Goal: Task Accomplishment & Management: Manage account settings

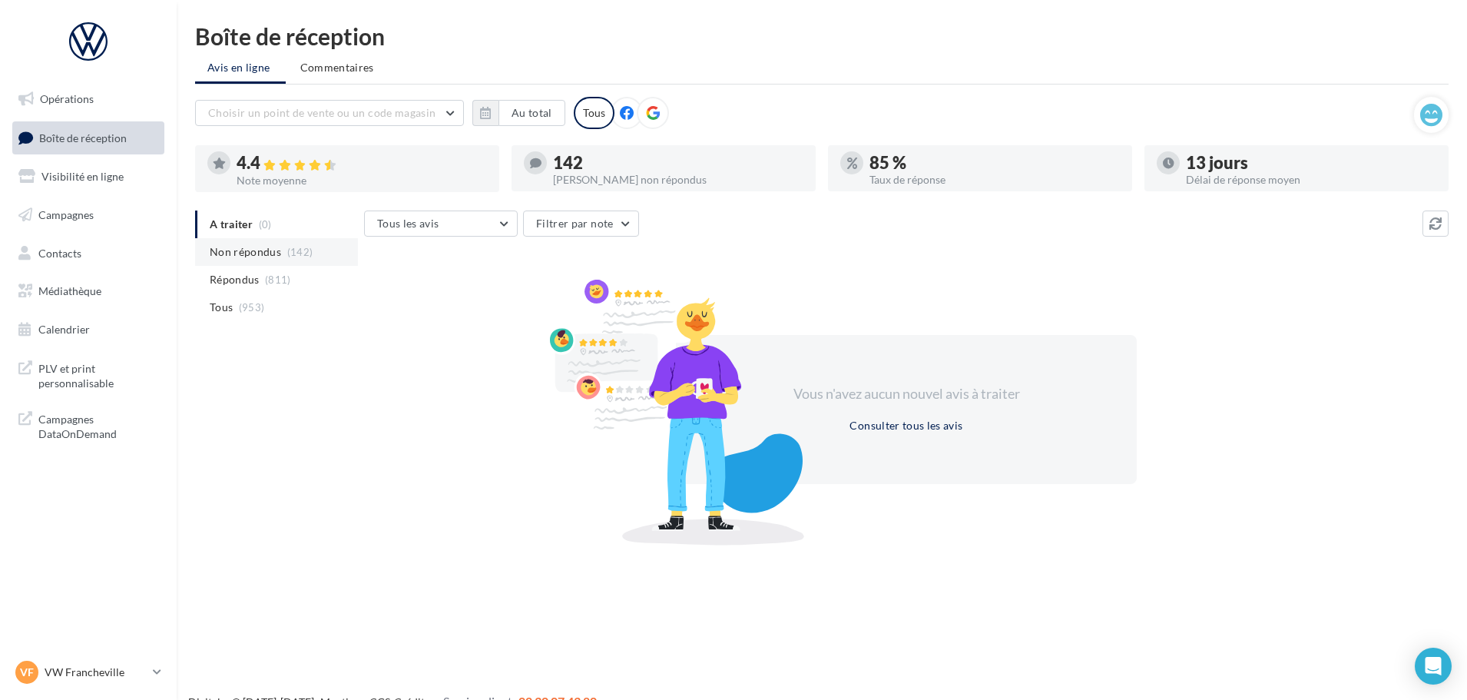
click at [247, 260] on span "Non répondus" at bounding box center [245, 251] width 71 height 15
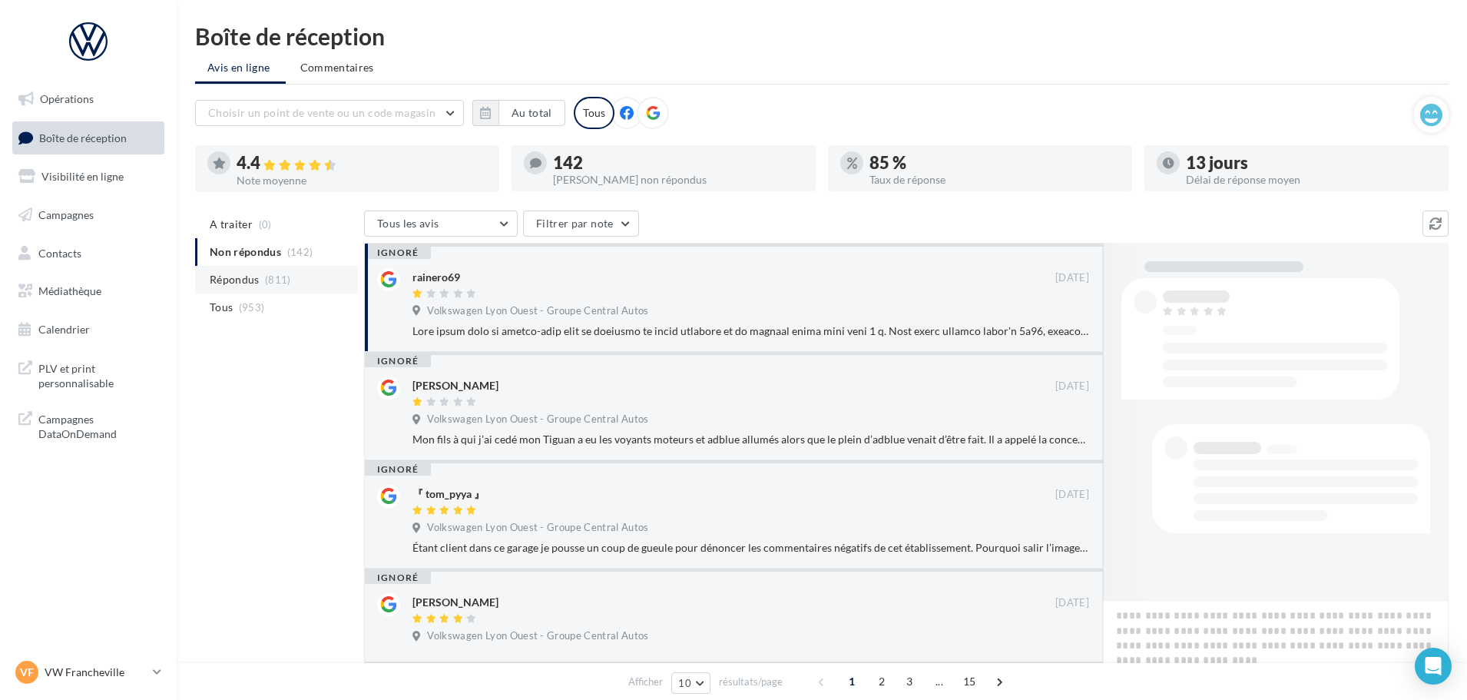
click at [254, 278] on span "Répondus" at bounding box center [235, 279] width 50 height 15
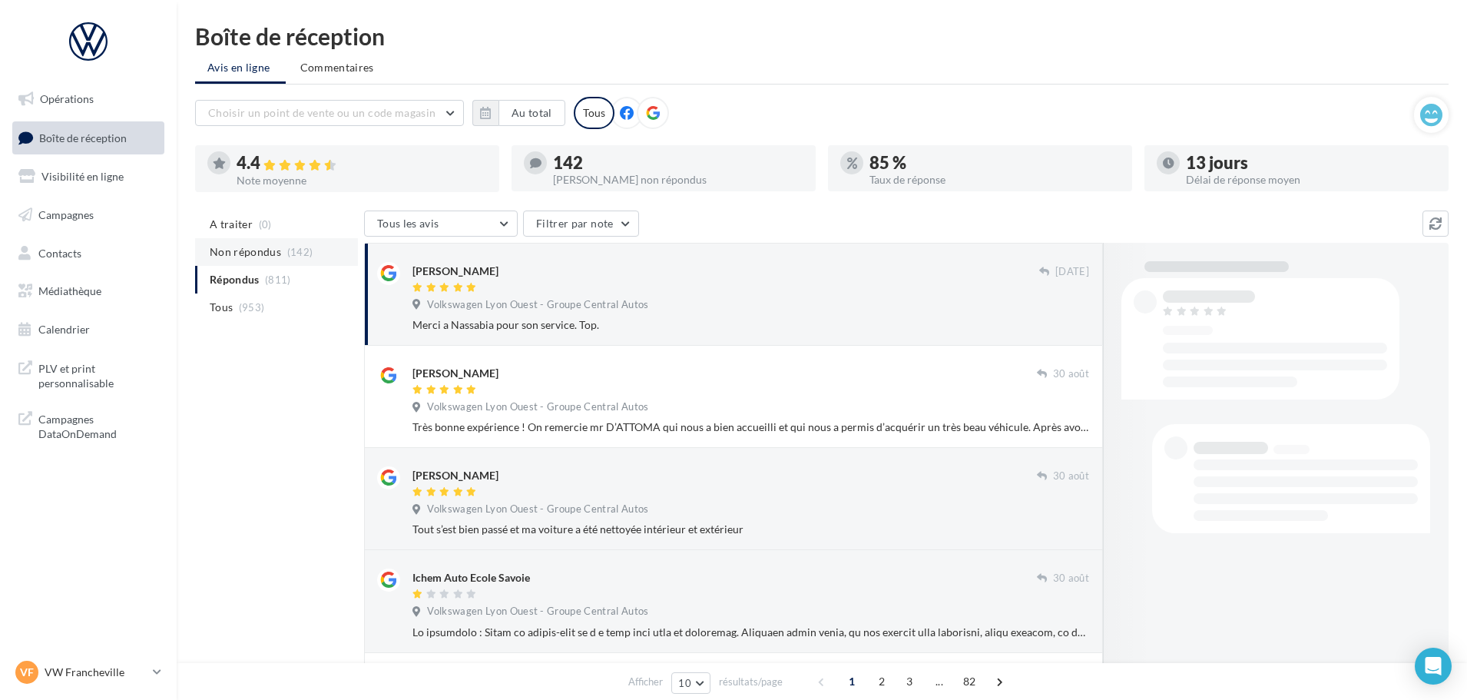
click at [259, 255] on span "Non répondus" at bounding box center [245, 251] width 71 height 15
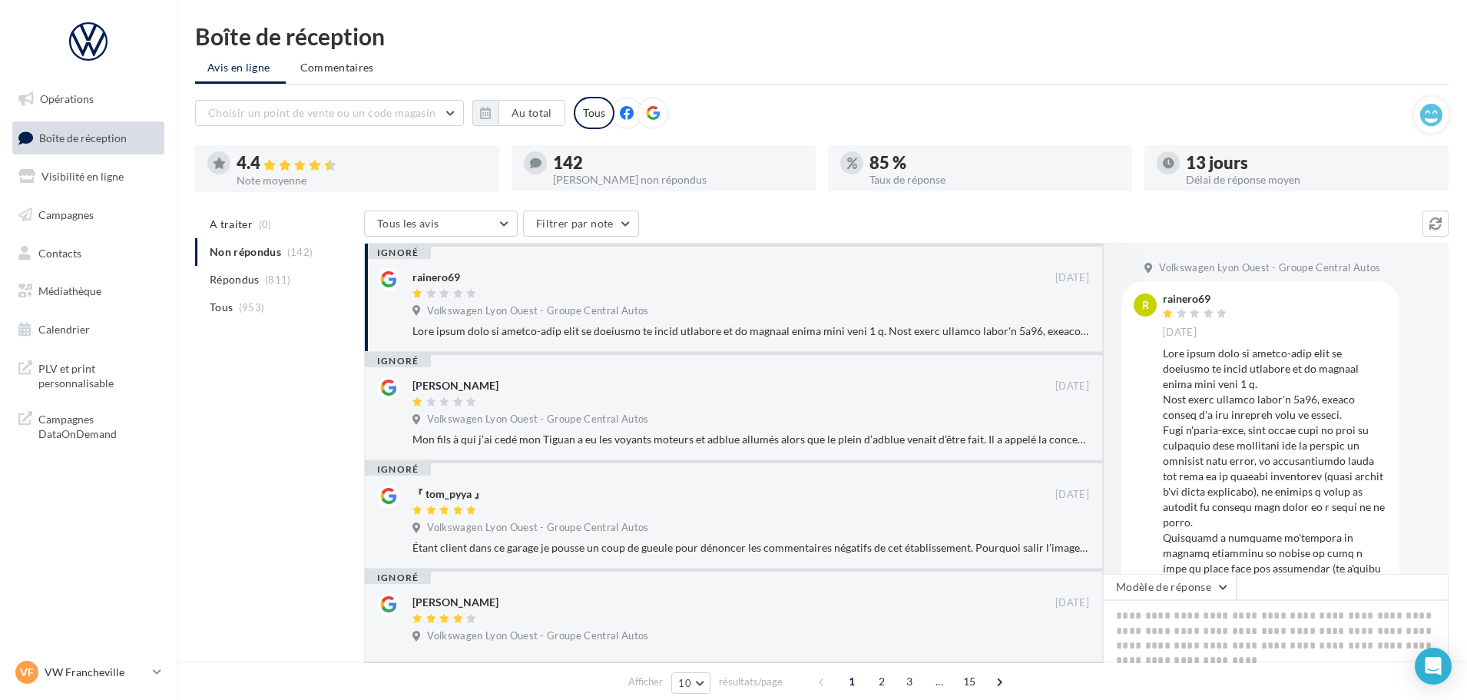
click at [256, 242] on ul "A traiter (0) Non répondus (142) Répondus (811) Tous (953)" at bounding box center [276, 265] width 163 height 111
click at [264, 250] on ul "A traiter (0) Non répondus (142) Répondus (811) Tous (953)" at bounding box center [276, 265] width 163 height 111
click at [270, 287] on li "Répondus (811)" at bounding box center [276, 280] width 163 height 28
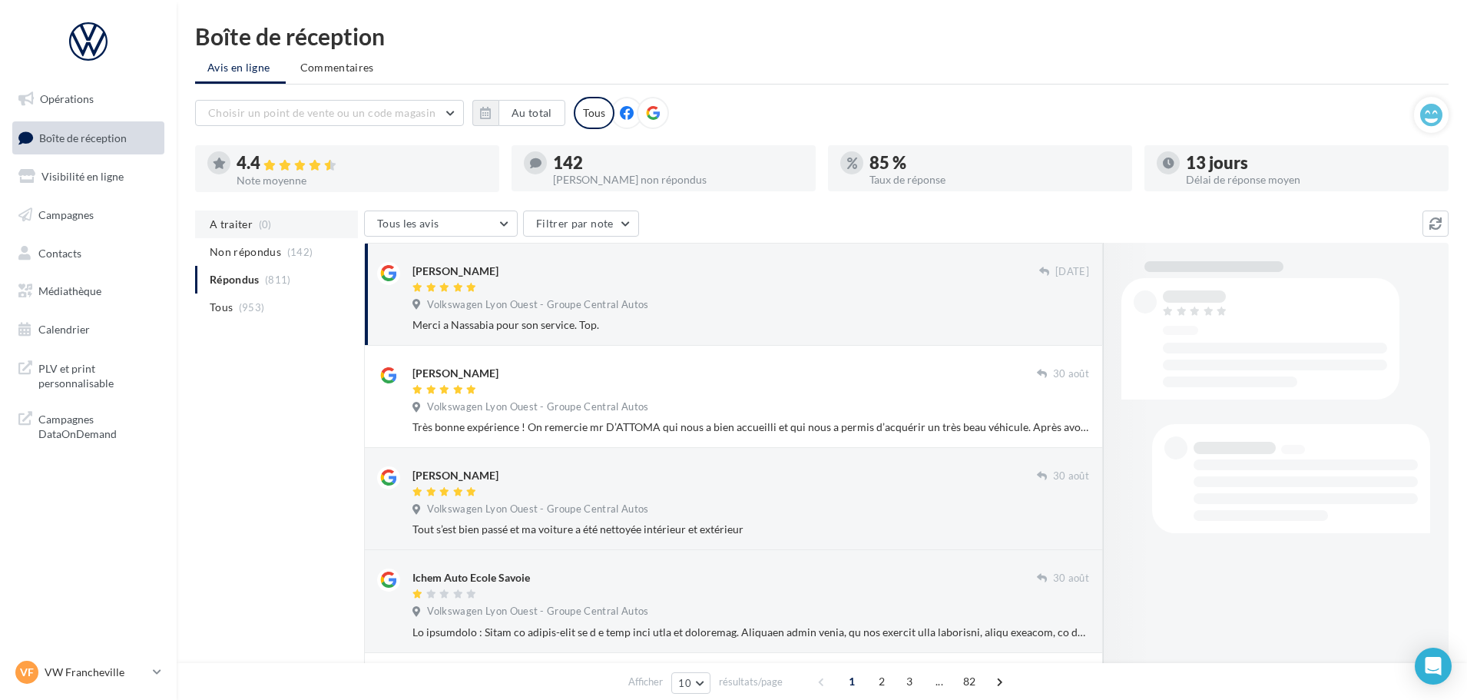
click at [264, 237] on li "A traiter (0)" at bounding box center [276, 224] width 163 height 28
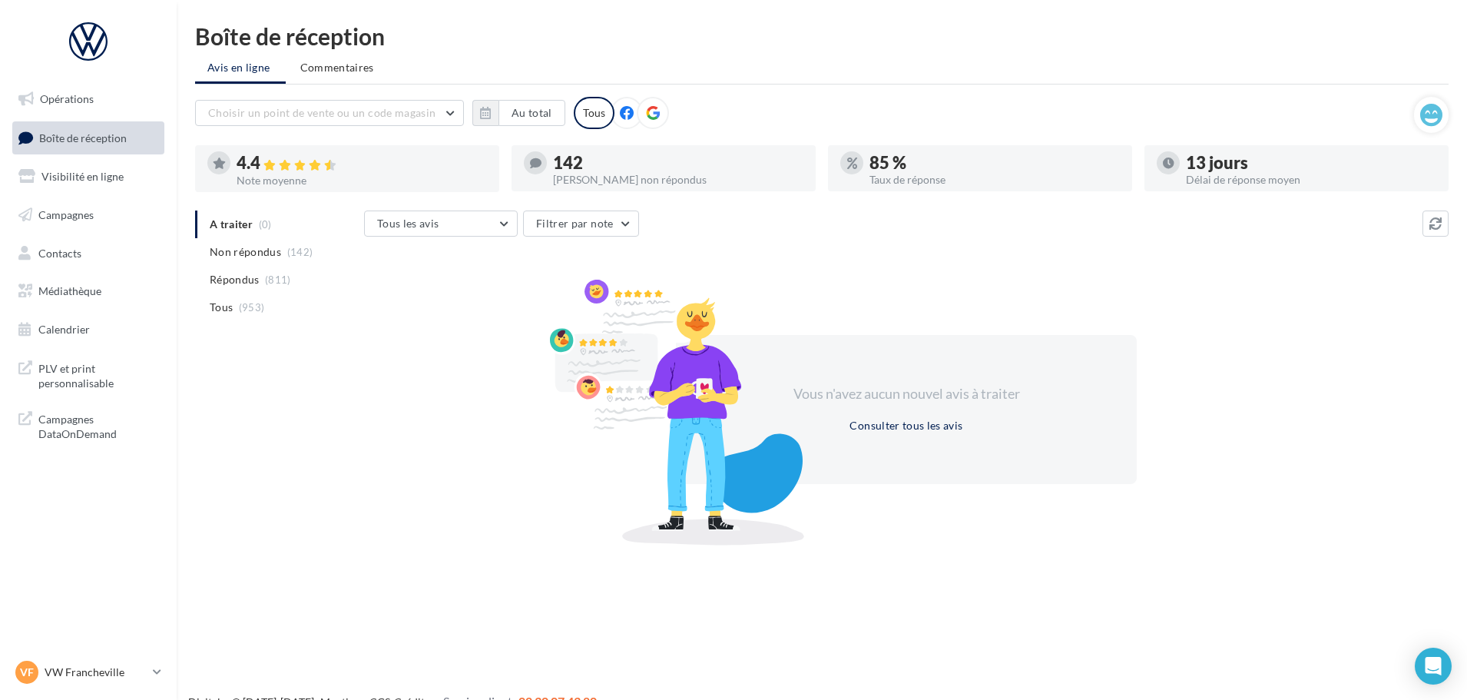
click at [250, 277] on span "Répondus" at bounding box center [235, 279] width 50 height 15
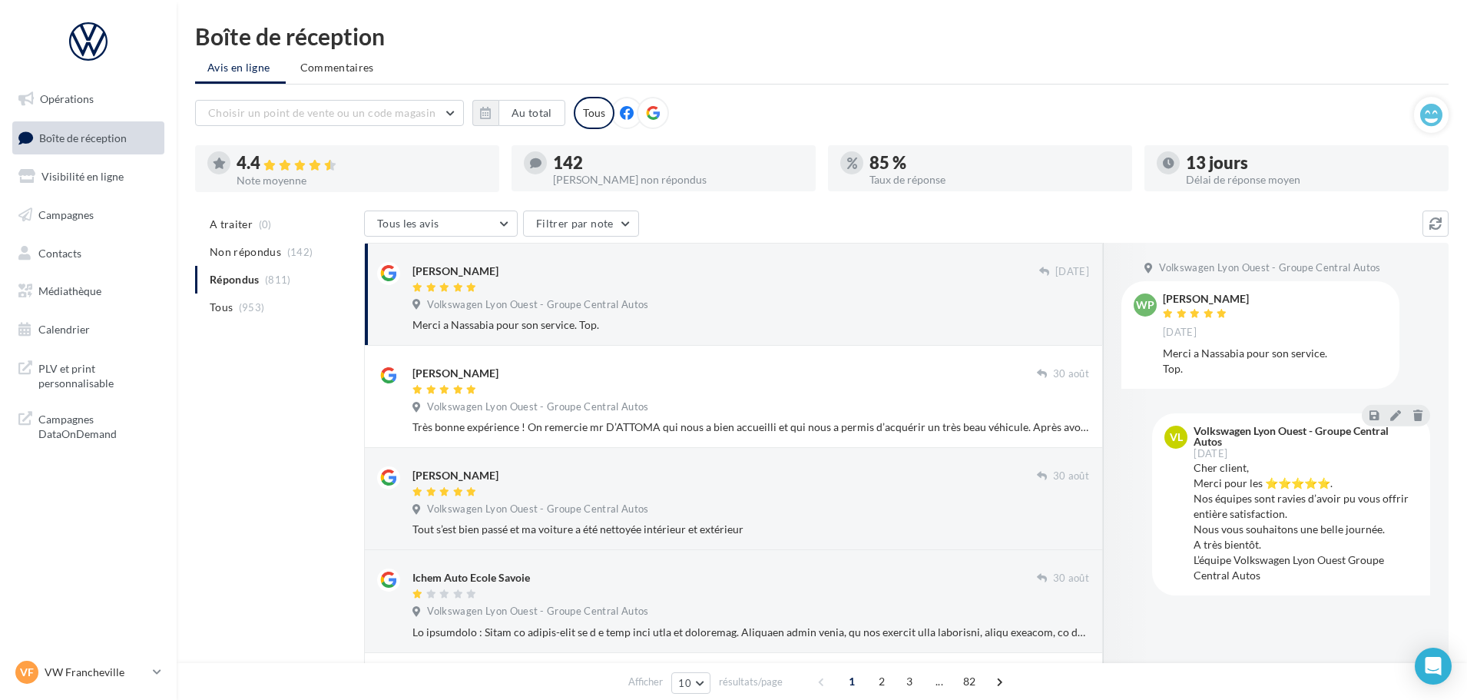
click at [718, 298] on div "Volkswagen Lyon Ouest - Groupe Central Autos" at bounding box center [751, 306] width 677 height 17
click at [35, 675] on div "VF" at bounding box center [26, 672] width 23 height 23
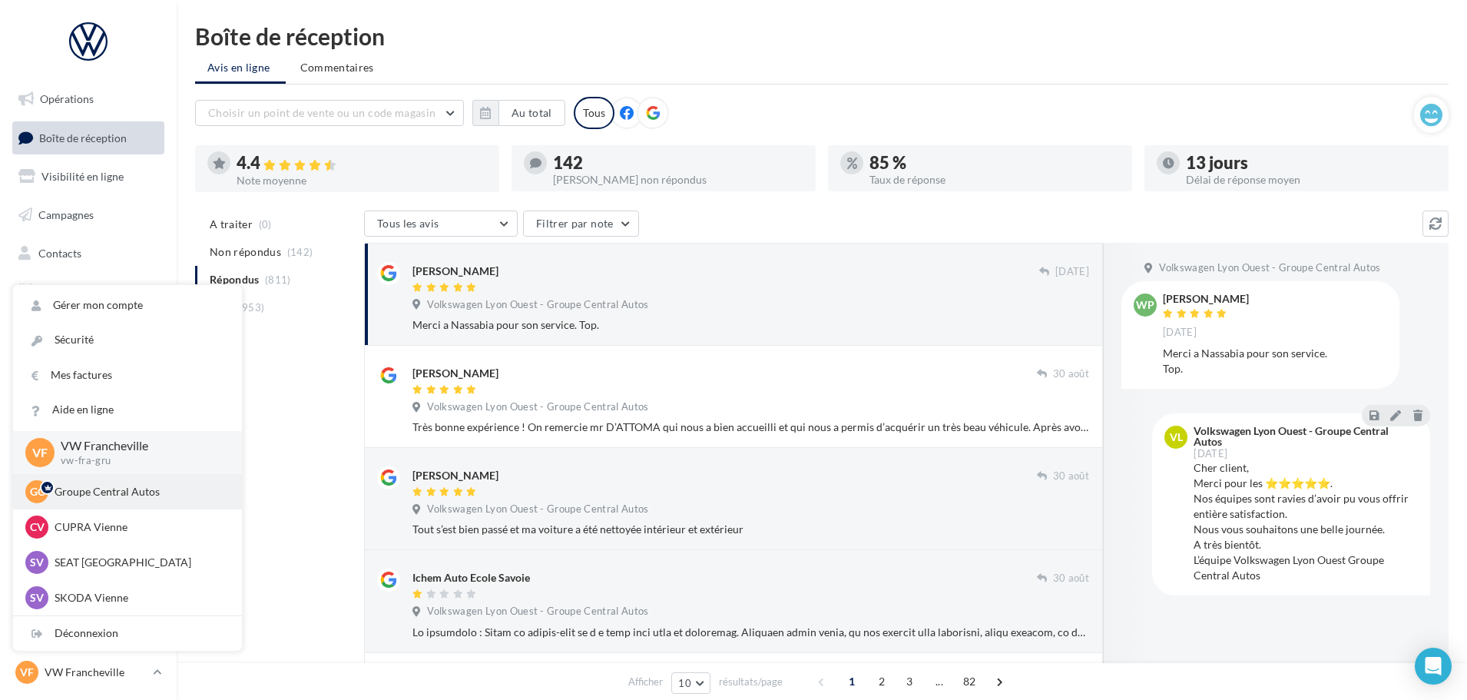
click at [123, 501] on div "GC Groupe Central Autos [EMAIL_ADDRESS][DOMAIN_NAME]" at bounding box center [127, 491] width 204 height 23
